Goal: Find contact information: Find contact information

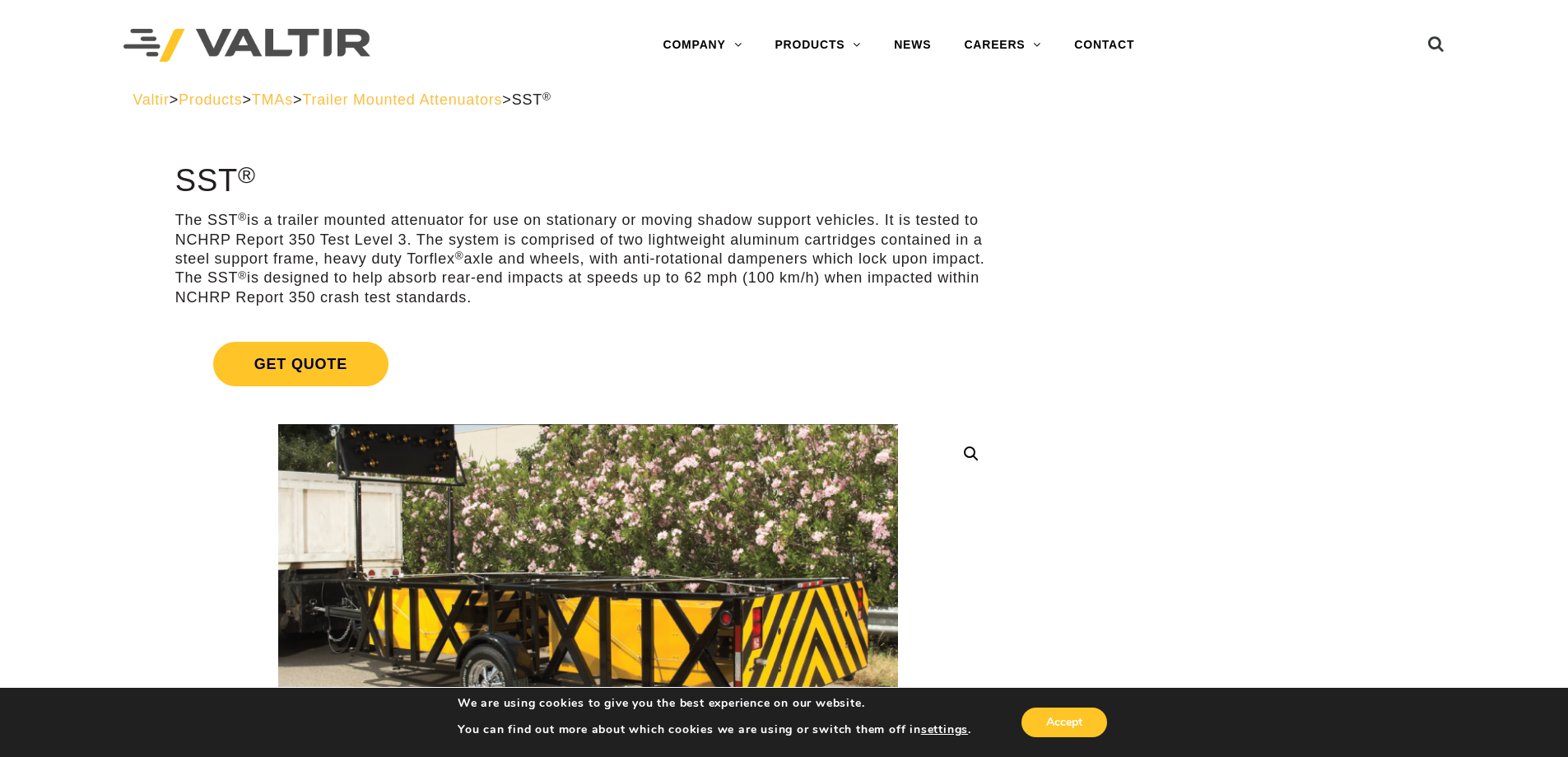
click at [293, 97] on span "TMAs" at bounding box center [273, 99] width 41 height 16
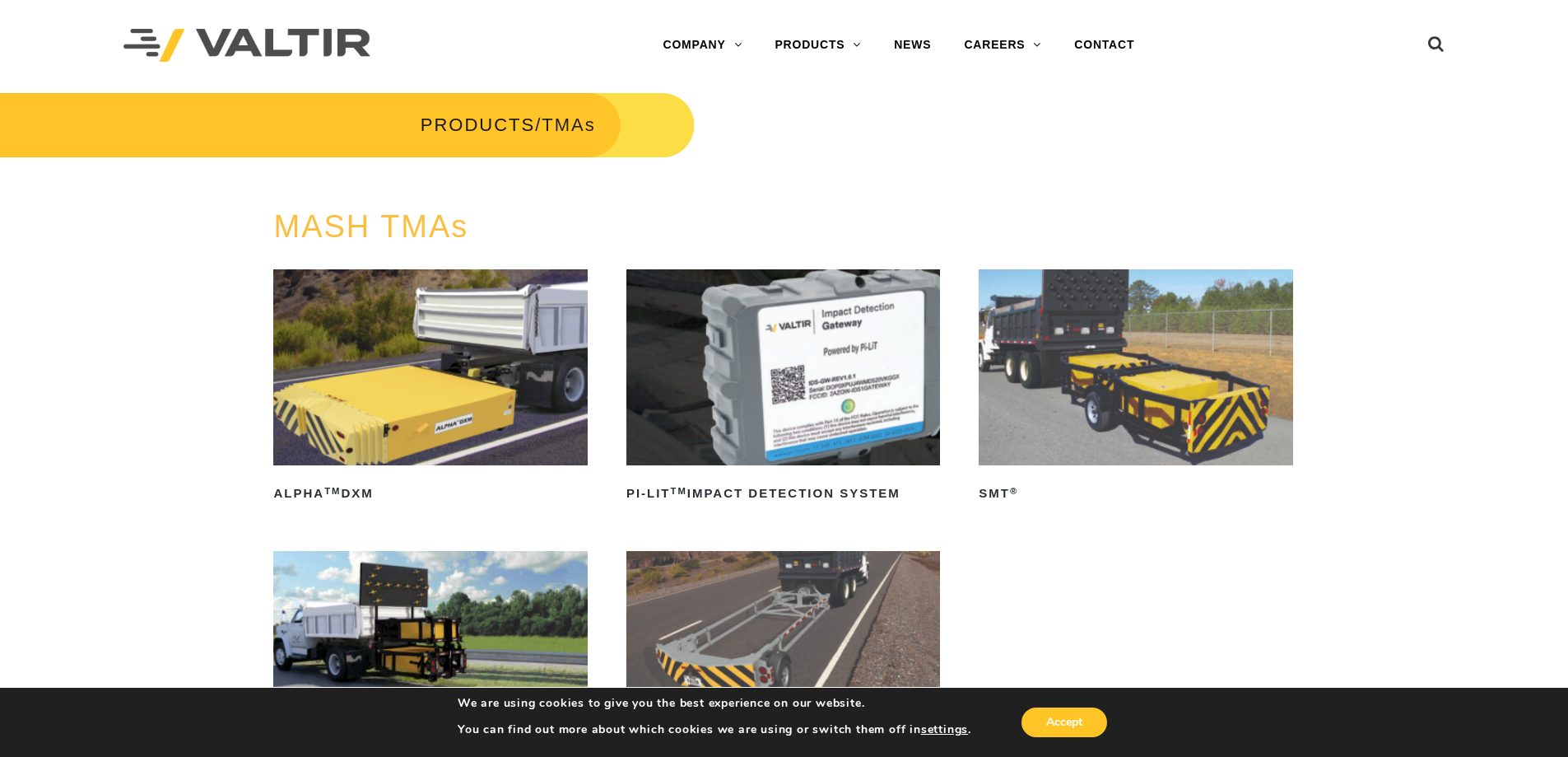
click at [437, 395] on img at bounding box center [430, 367] width 313 height 196
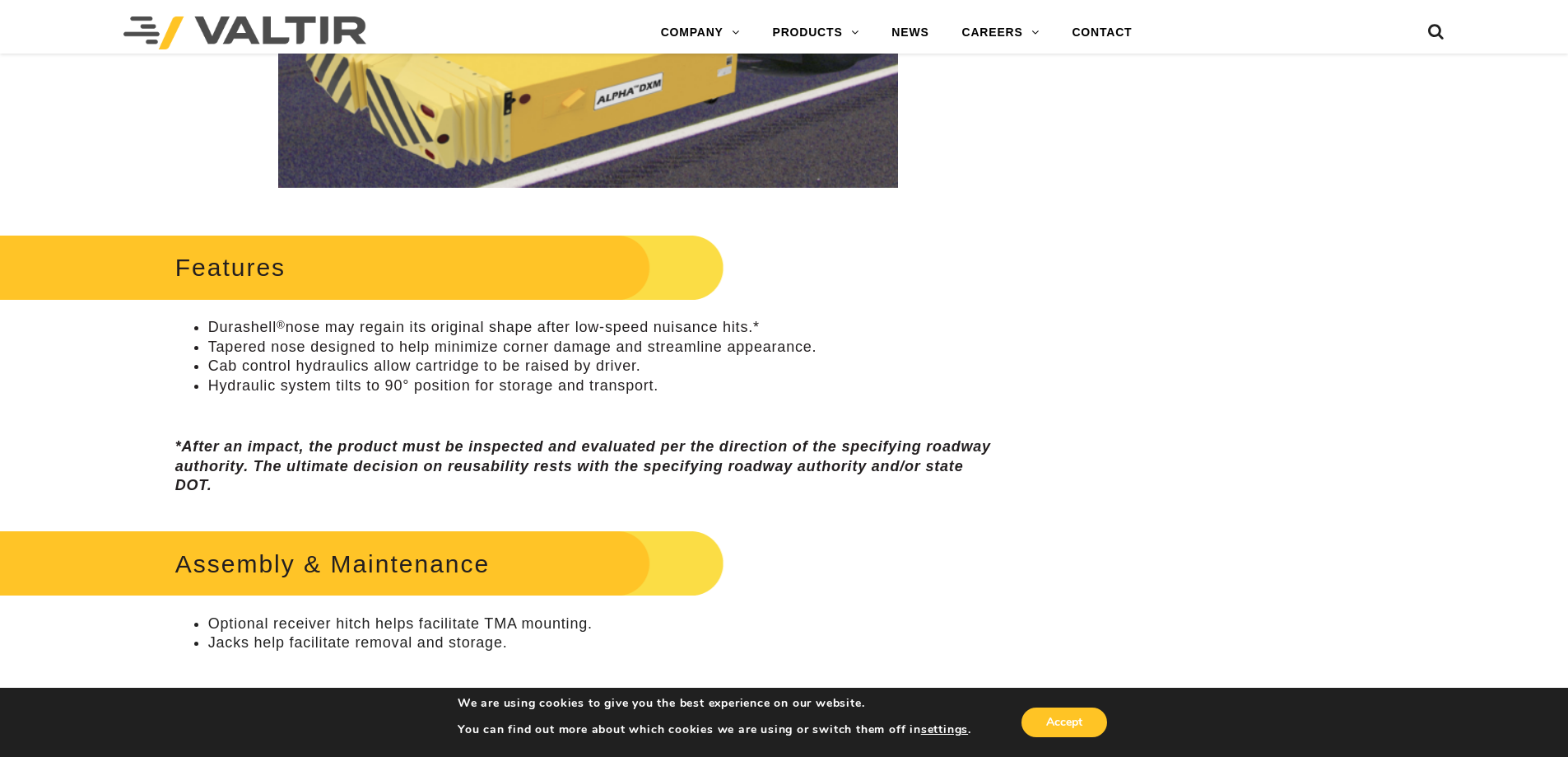
scroll to position [670, 0]
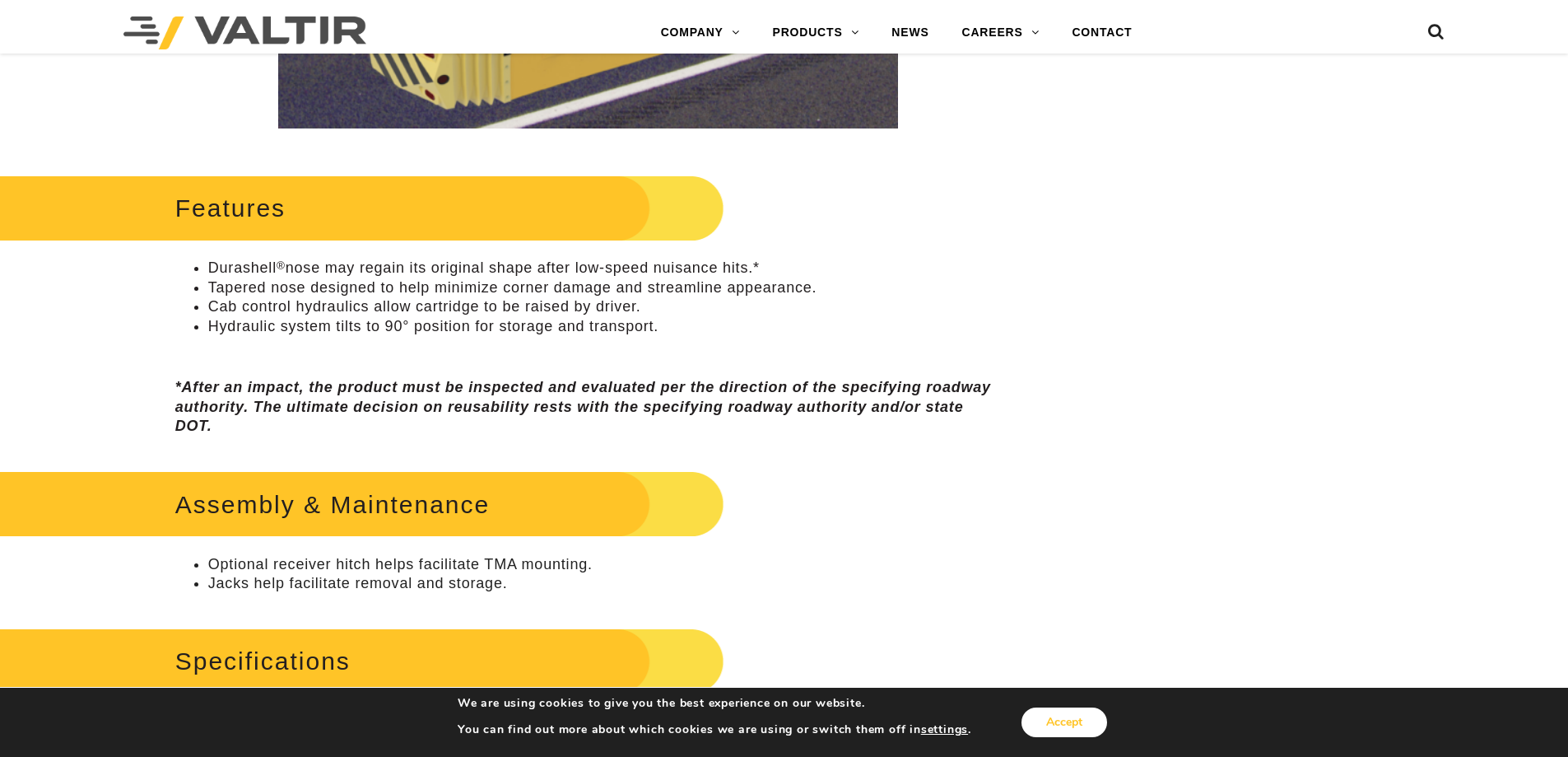
click at [1079, 725] on button "Accept" at bounding box center [1064, 722] width 86 height 30
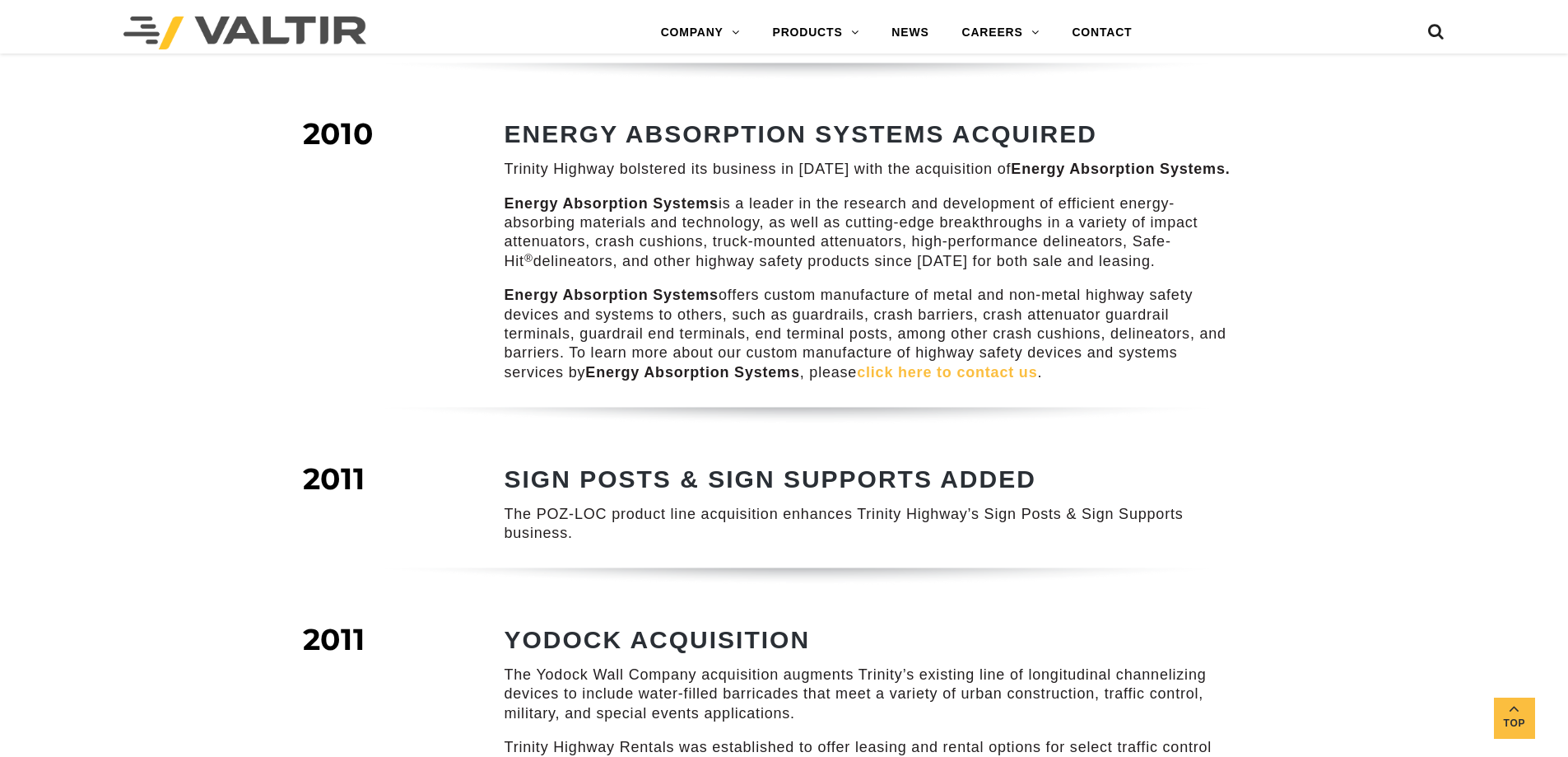
scroll to position [1448, 0]
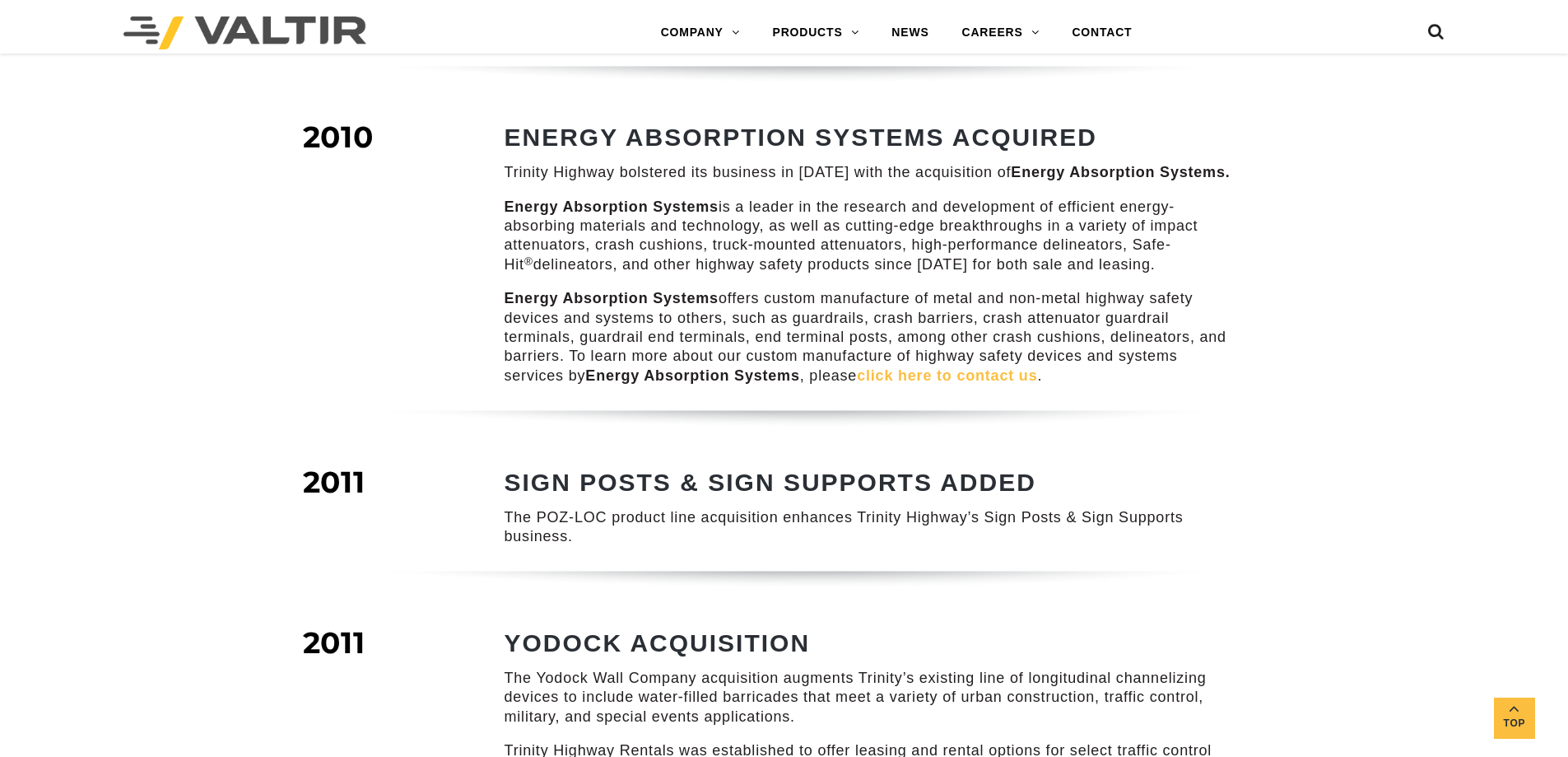
click at [953, 368] on link "click here to contact us" at bounding box center [947, 376] width 180 height 16
